Goal: Task Accomplishment & Management: Use online tool/utility

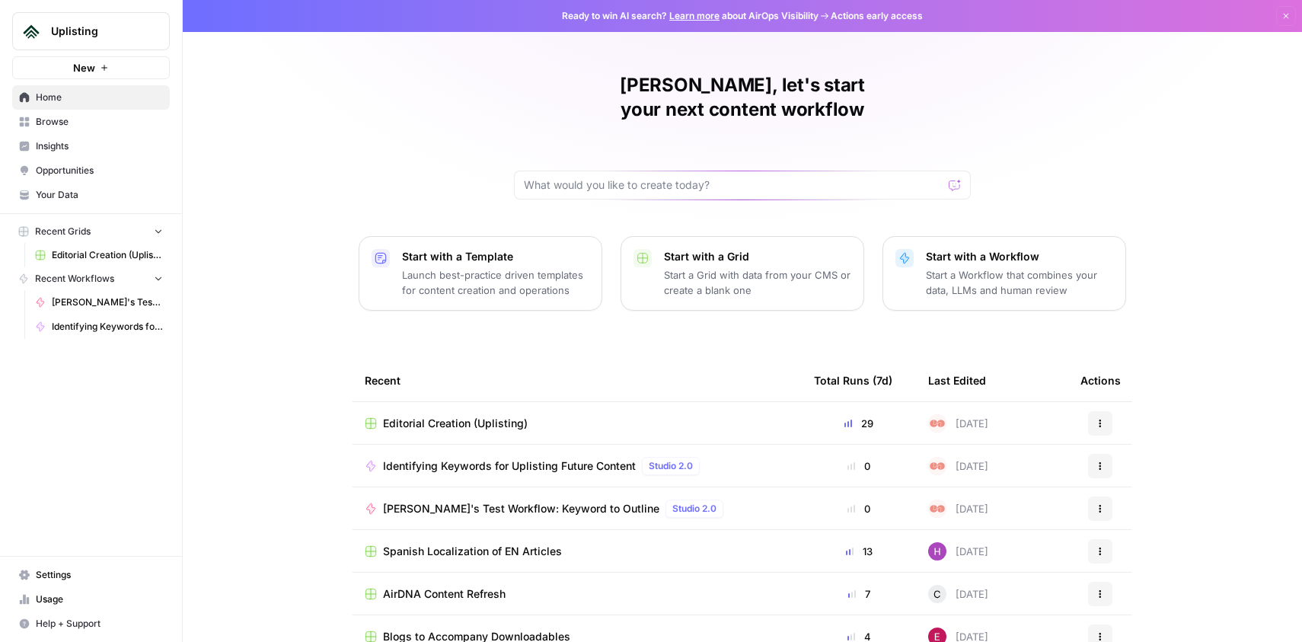
scroll to position [59, 0]
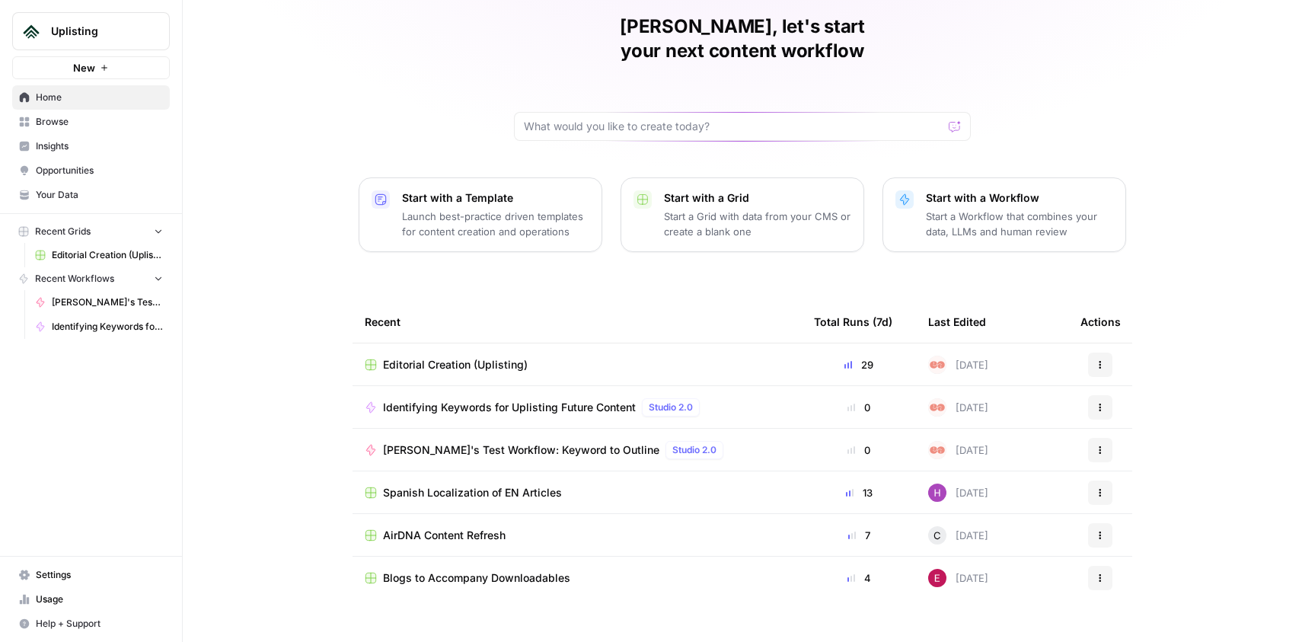
click at [483, 357] on span "Editorial Creation (Uplisting)" at bounding box center [455, 364] width 145 height 15
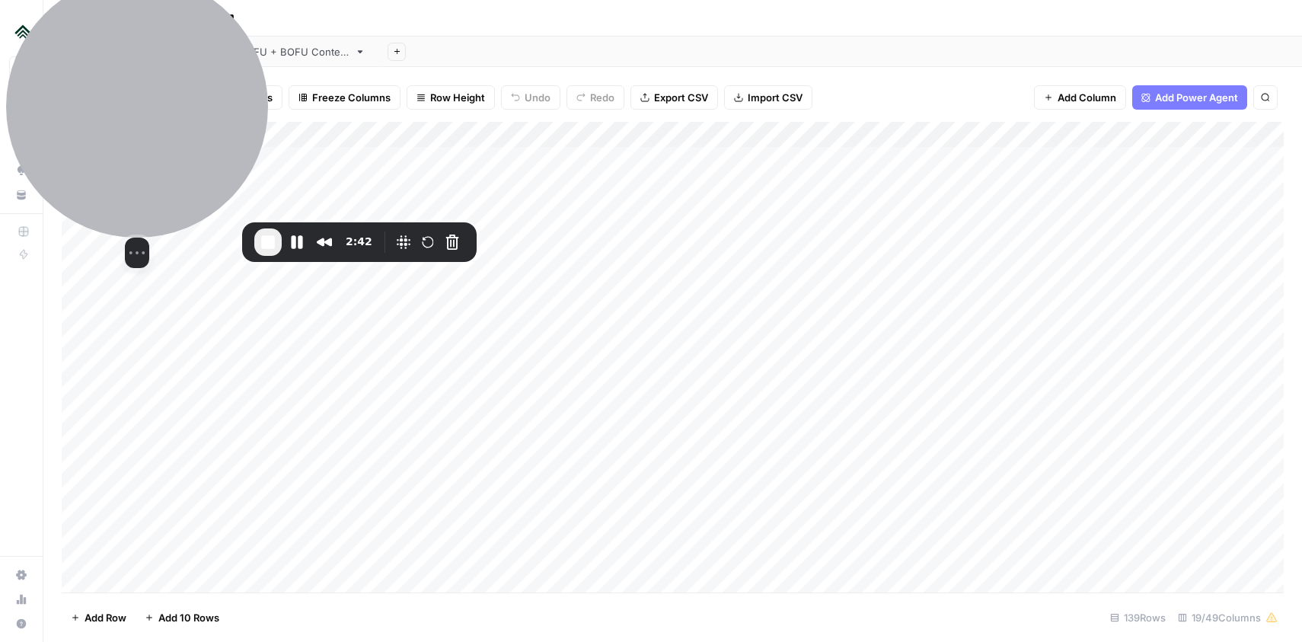
drag, startPoint x: 583, startPoint y: 229, endPoint x: 8, endPoint y: 17, distance: 612.3
click at [8, 17] on div "Select video screen size" at bounding box center [137, 122] width 262 height 292
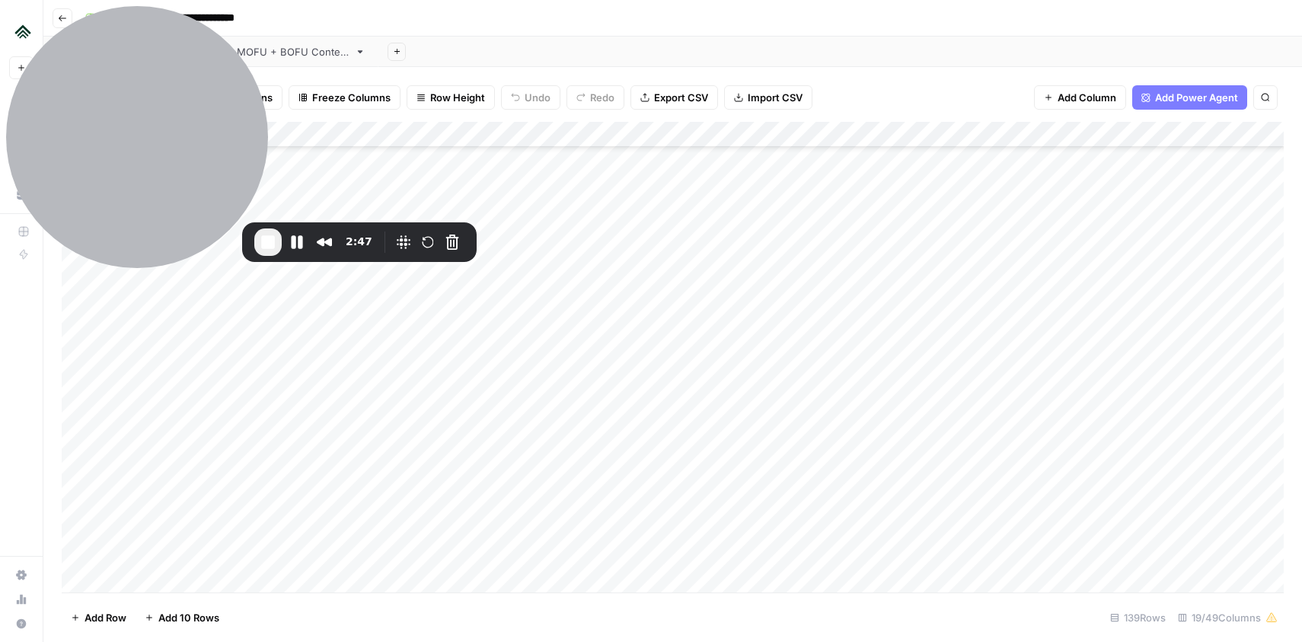
scroll to position [2221, 0]
click at [75, 400] on div "Add Column" at bounding box center [673, 357] width 1222 height 471
click at [267, 237] on span "End Recording" at bounding box center [268, 242] width 18 height 18
